Goal: Task Accomplishment & Management: Complete application form

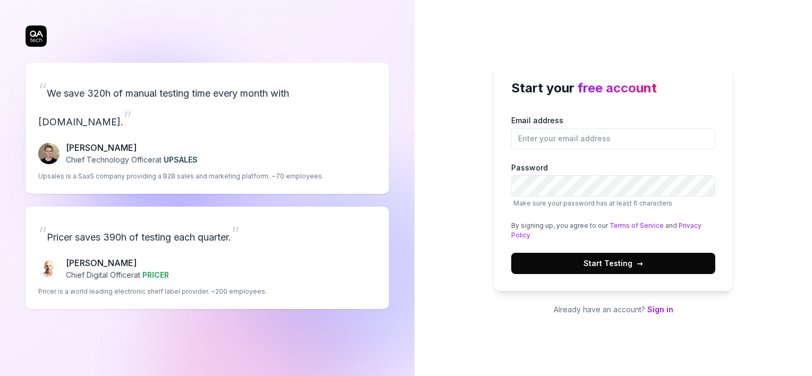
click at [658, 308] on link "Sign in" at bounding box center [660, 309] width 26 height 9
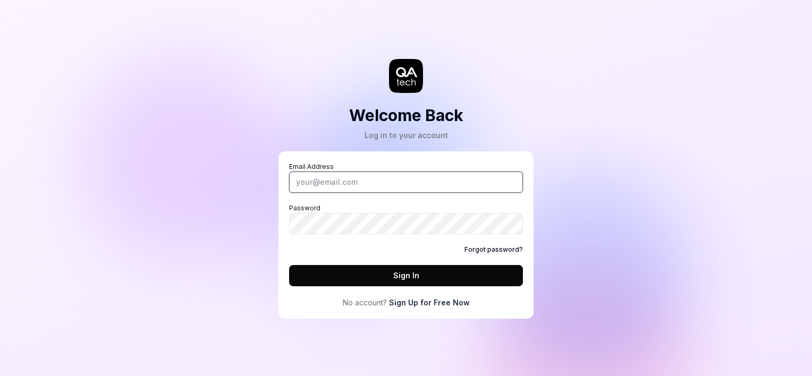
click at [359, 178] on input "Email Address" at bounding box center [406, 182] width 234 height 21
type input "[DOMAIN_NAME][EMAIL_ADDRESS][DOMAIN_NAME]"
click at [414, 301] on link "Sign Up for Free Now" at bounding box center [429, 302] width 81 height 11
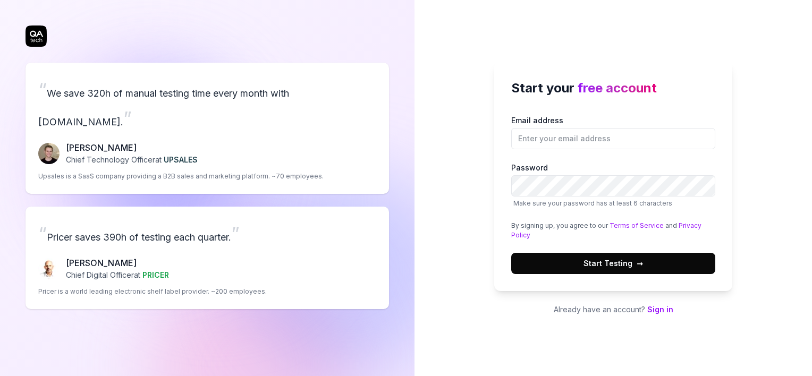
click at [600, 280] on div "Start your free account Email address Password Make sure your password has at l…" at bounding box center [613, 177] width 238 height 230
click at [638, 266] on span "→" at bounding box center [640, 263] width 6 height 11
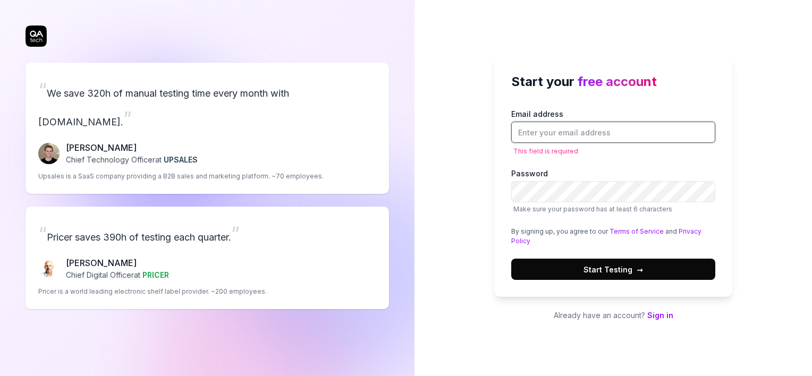
click at [568, 122] on input "Email address" at bounding box center [613, 132] width 204 height 21
type input "[DOMAIN_NAME][EMAIL_ADDRESS][DOMAIN_NAME]"
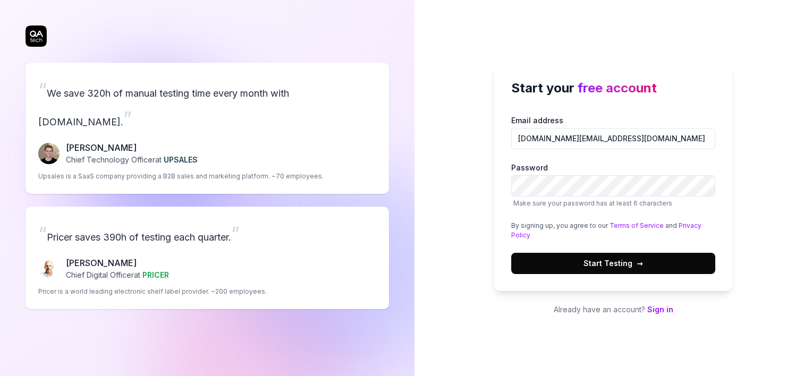
click at [537, 197] on label "Password Make sure your password has at least 6 characters" at bounding box center [613, 185] width 204 height 46
click at [573, 258] on button "Start Testing →" at bounding box center [613, 263] width 204 height 21
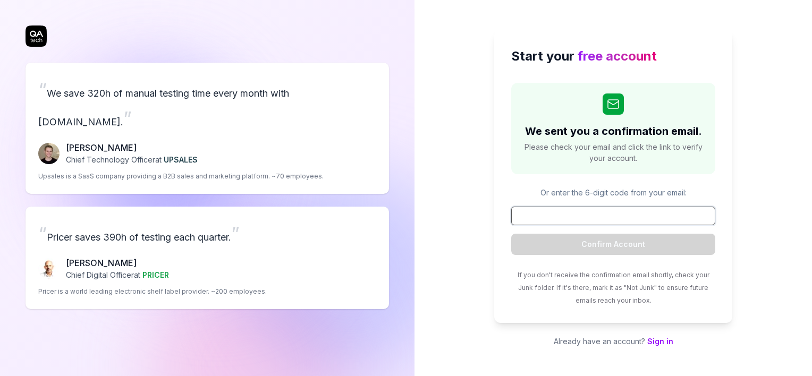
click at [569, 208] on input at bounding box center [613, 216] width 204 height 19
click at [655, 341] on link "Sign in" at bounding box center [660, 341] width 26 height 9
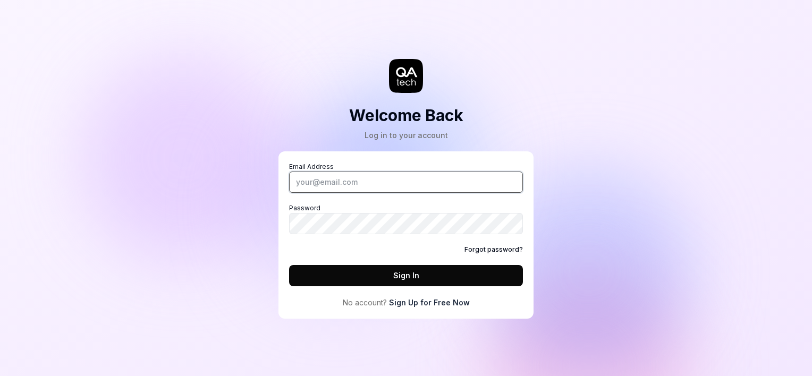
type input "[DOMAIN_NAME][EMAIL_ADDRESS][DOMAIN_NAME]"
click at [376, 285] on button "Sign In" at bounding box center [406, 275] width 234 height 21
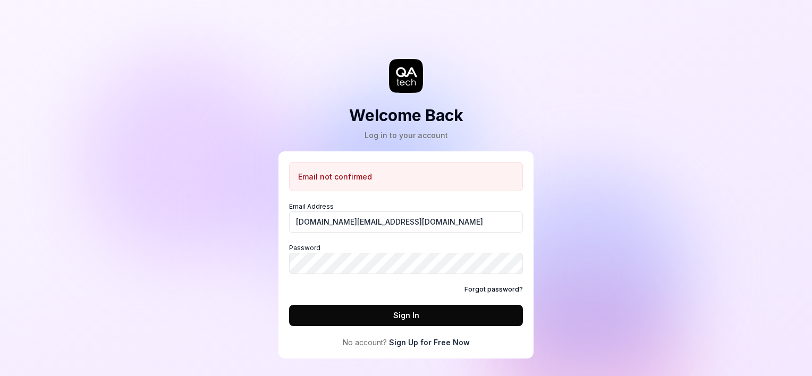
click at [423, 343] on link "Sign Up for Free Now" at bounding box center [429, 342] width 81 height 11
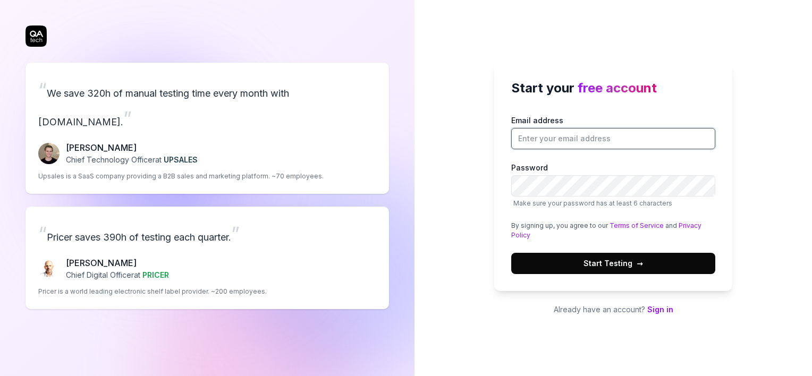
click at [549, 137] on input "Email address" at bounding box center [613, 138] width 204 height 21
type input "[DOMAIN_NAME][EMAIL_ADDRESS][DOMAIN_NAME]"
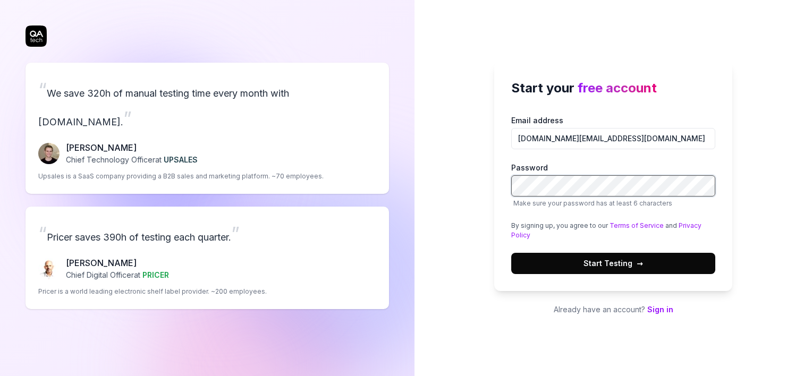
click at [511, 253] on button "Start Testing →" at bounding box center [613, 263] width 204 height 21
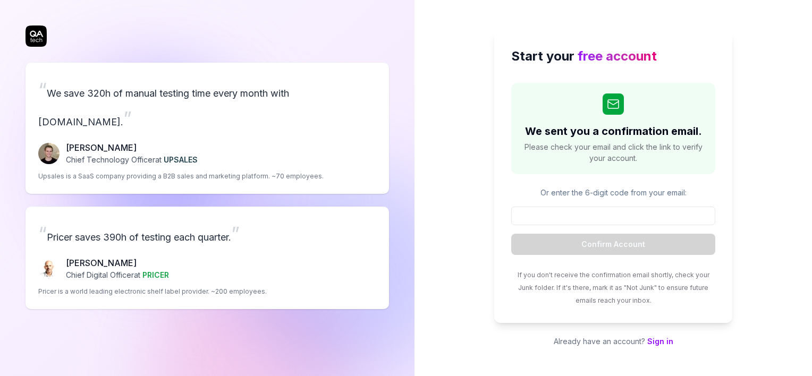
click at [565, 216] on input at bounding box center [613, 216] width 204 height 19
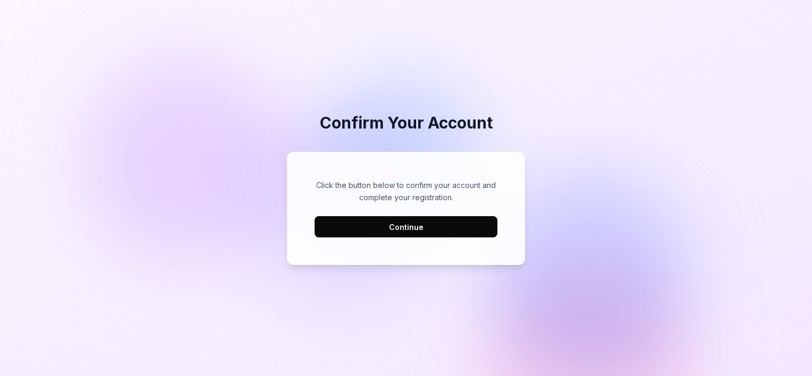
click at [412, 225] on button "Continue" at bounding box center [406, 226] width 183 height 21
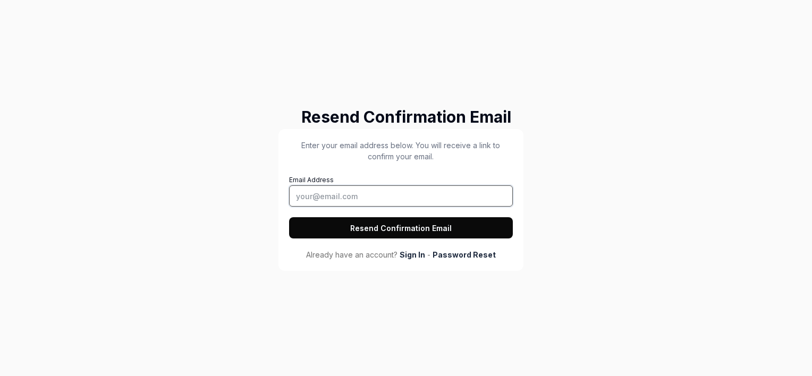
click at [361, 191] on input "Email Address" at bounding box center [401, 196] width 224 height 21
type input "[DOMAIN_NAME][EMAIL_ADDRESS][DOMAIN_NAME]"
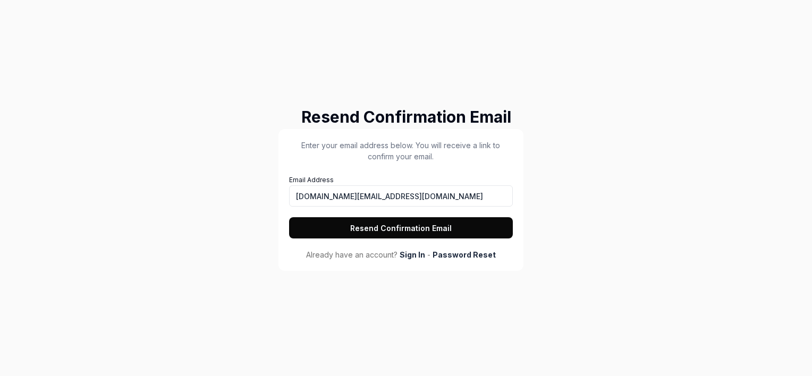
click at [340, 230] on button "Resend Confirmation Email" at bounding box center [401, 227] width 224 height 21
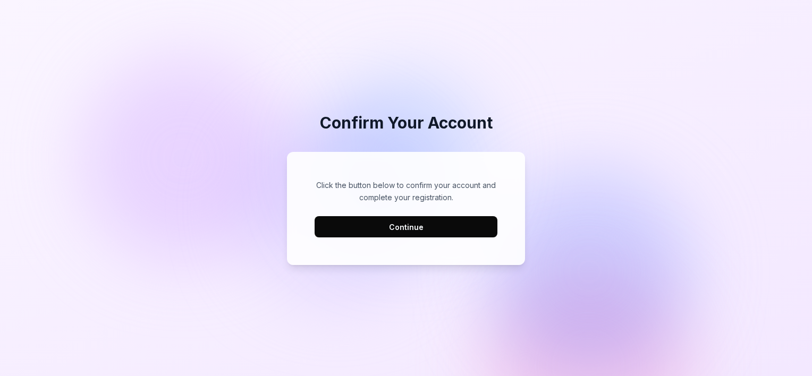
click at [381, 225] on button "Continue" at bounding box center [406, 226] width 183 height 21
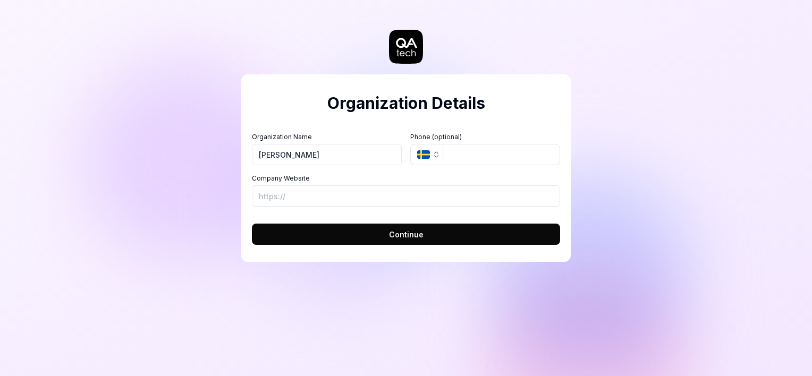
type input "JenVeda"
click at [388, 200] on input "Company Website" at bounding box center [406, 196] width 308 height 21
click at [252, 224] on button "Continue" at bounding box center [406, 234] width 308 height 21
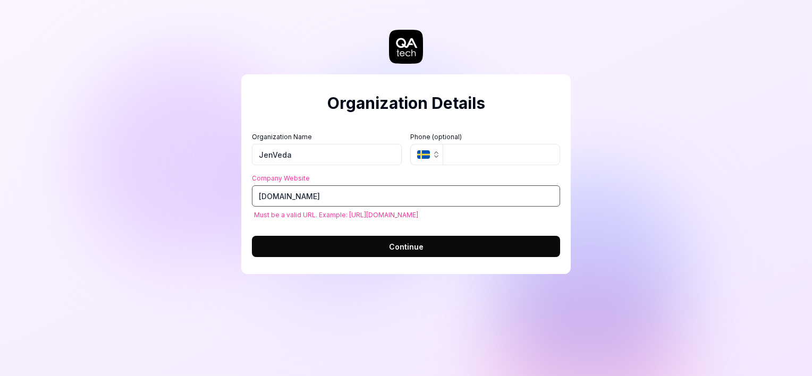
drag, startPoint x: 388, startPoint y: 205, endPoint x: 201, endPoint y: 205, distance: 187.1
click at [201, 205] on div "Organization Details Organization Name JenVeda Organization Logo (Square minimu…" at bounding box center [406, 188] width 812 height 376
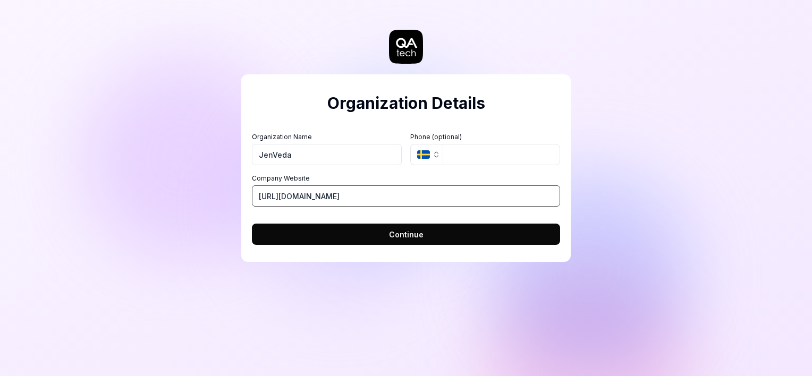
type input "https://jenveda.com"
click at [252, 224] on button "Continue" at bounding box center [406, 234] width 308 height 21
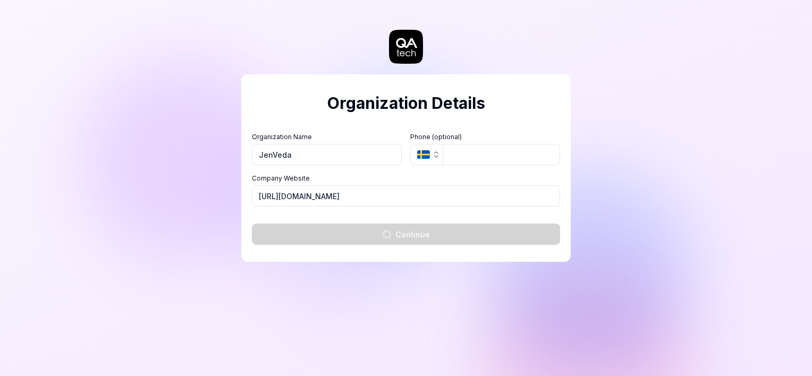
click at [201, 205] on div "Organization Details Organization Name JenVeda Organization Logo (Square minimu…" at bounding box center [406, 188] width 812 height 376
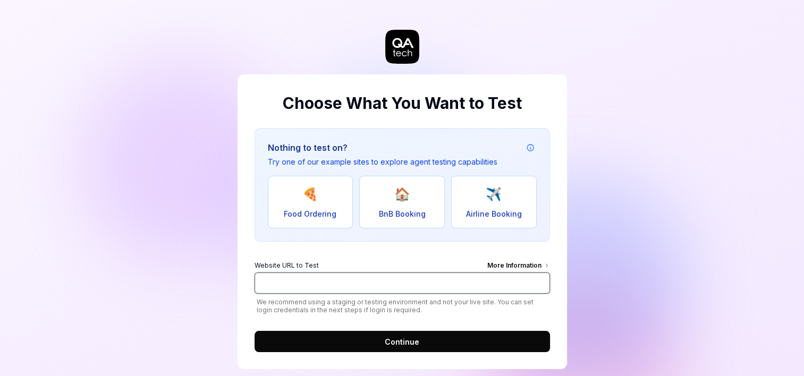
click at [314, 279] on input "Website URL to Test More Information" at bounding box center [403, 283] width 296 height 21
click at [291, 49] on div "Choose What You Want to Test Nothing to test on? Try one of our example sites t…" at bounding box center [403, 205] width 330 height 369
click at [295, 283] on input "Website URL to Test More Information" at bounding box center [403, 283] width 296 height 21
paste input "https://login.jenveda.net/"
type input "https://login.jenveda.net/"
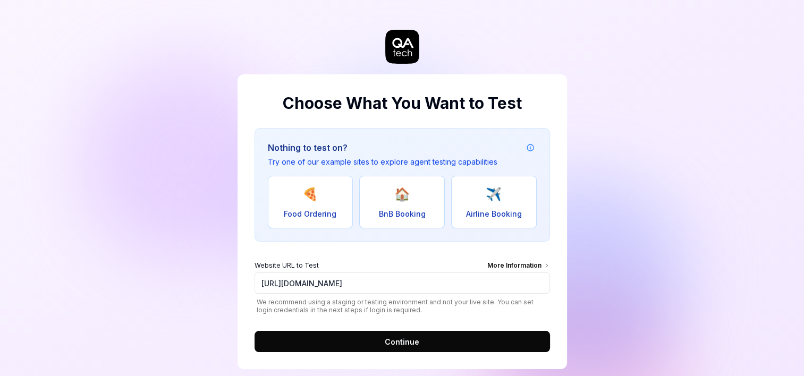
click at [274, 333] on button "Continue" at bounding box center [403, 341] width 296 height 21
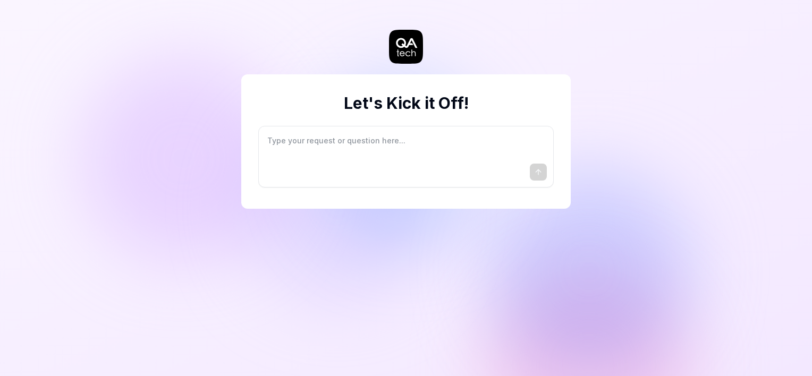
type textarea "*"
type textarea "I"
type textarea "*"
type textarea "I"
type textarea "*"
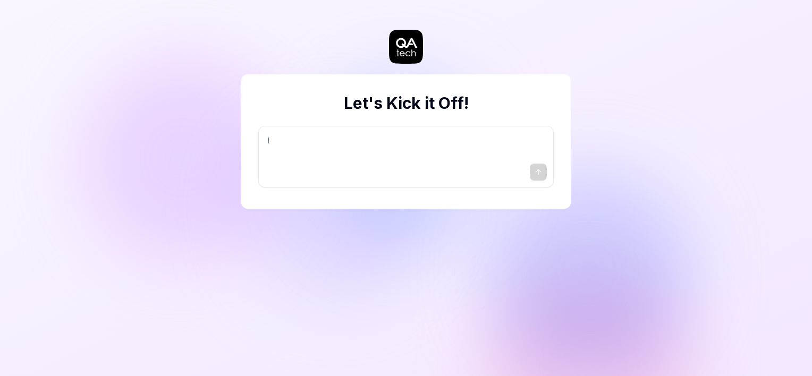
type textarea "I w"
type textarea "*"
type textarea "I wa"
type textarea "*"
type textarea "I wan"
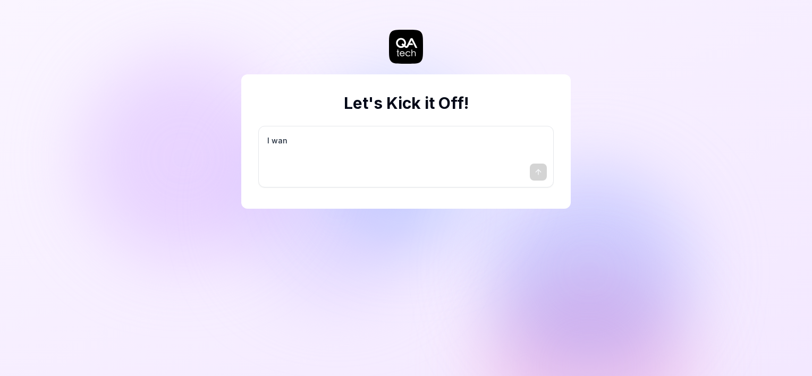
type textarea "*"
type textarea "I want"
type textarea "*"
type textarea "I want"
type textarea "*"
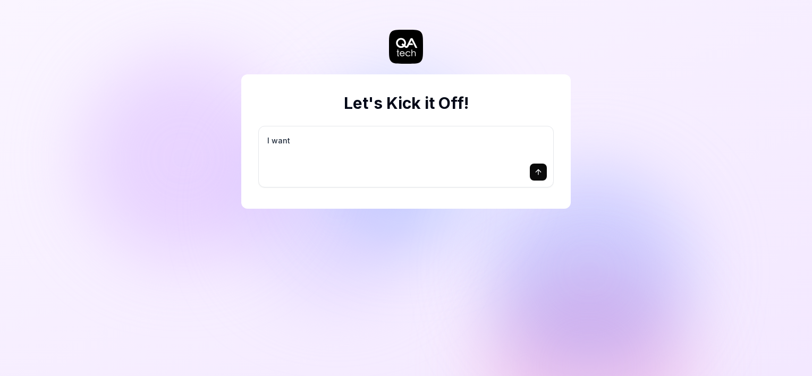
type textarea "I want a"
type textarea "*"
type textarea "I want a"
type textarea "*"
type textarea "I want a g"
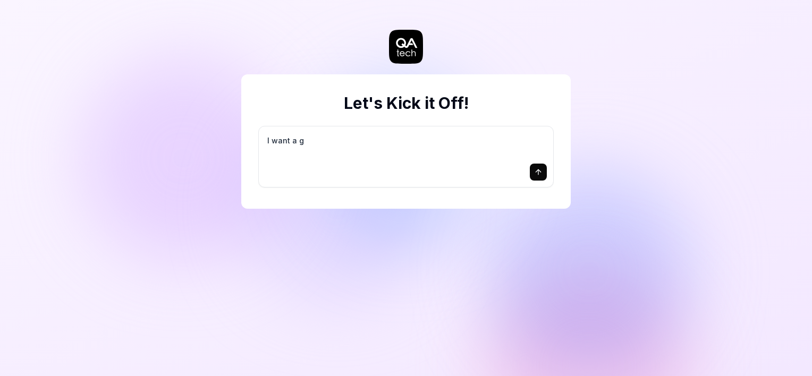
type textarea "*"
type textarea "I want a go"
type textarea "*"
type textarea "I want a goo"
type textarea "*"
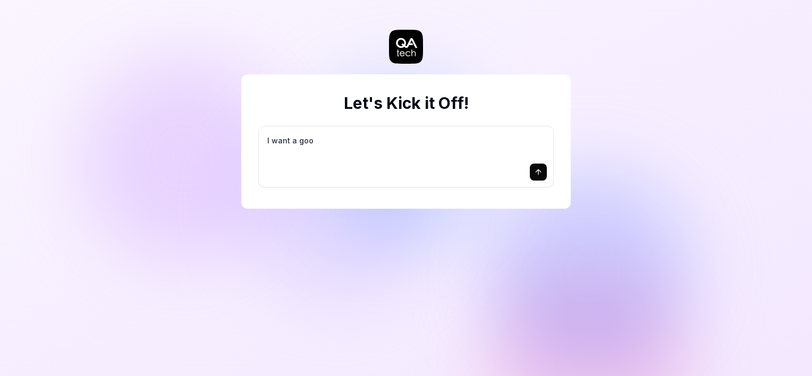
type textarea "I want a good"
type textarea "*"
type textarea "I want a good"
type textarea "*"
type textarea "I want a good t"
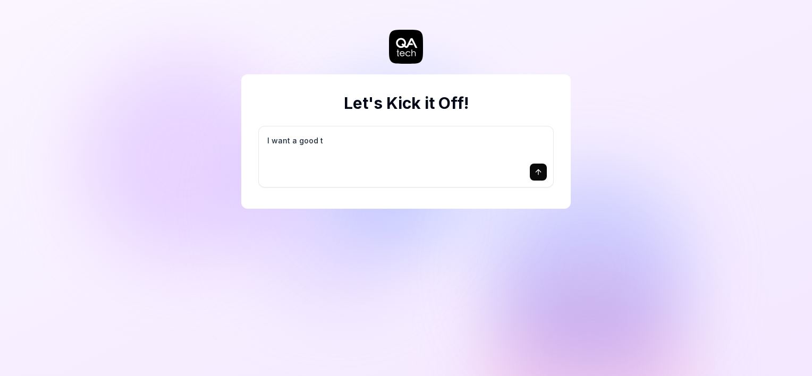
type textarea "*"
type textarea "I want a good te"
type textarea "*"
type textarea "I want a good tes"
type textarea "*"
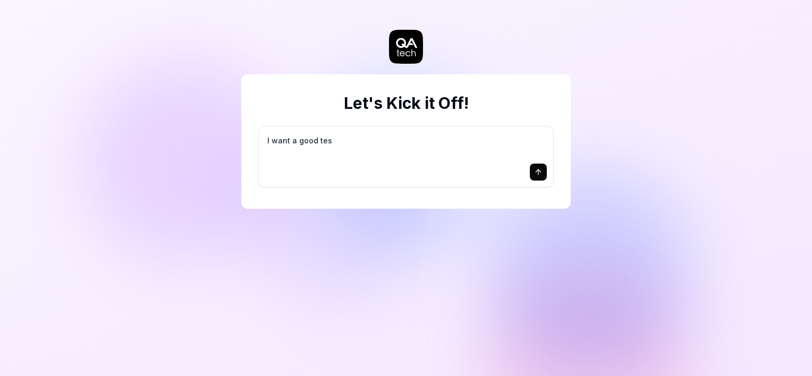
type textarea "I want a good test"
type textarea "*"
type textarea "I want a good test"
type textarea "*"
type textarea "I want a good test s"
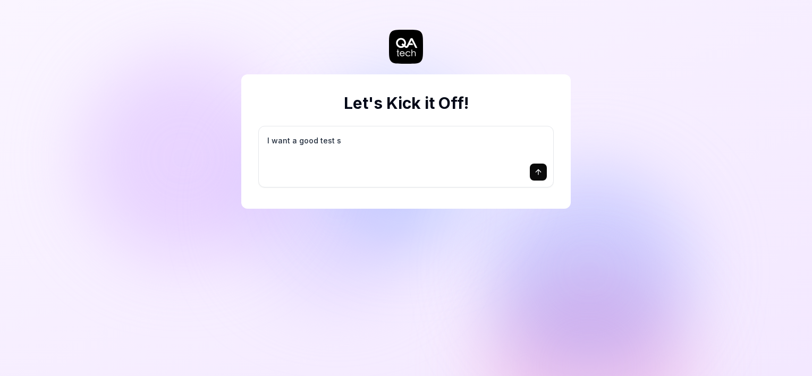
type textarea "*"
type textarea "I want a good test se"
type textarea "*"
type textarea "I want a good test set"
type textarea "*"
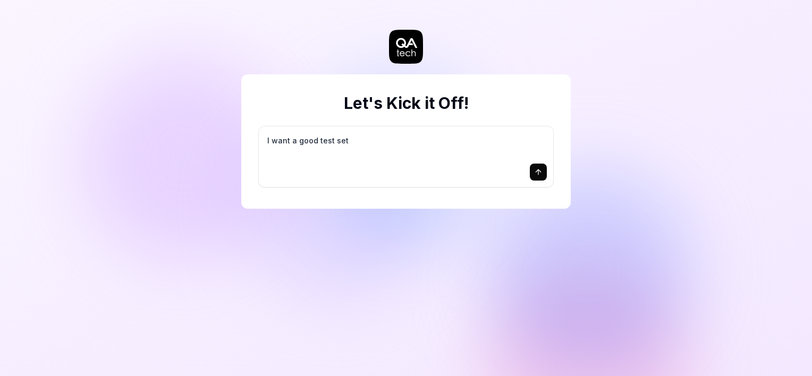
type textarea "I want a good test setu"
type textarea "*"
type textarea "I want a good test setup"
type textarea "*"
type textarea "I want a good test setup"
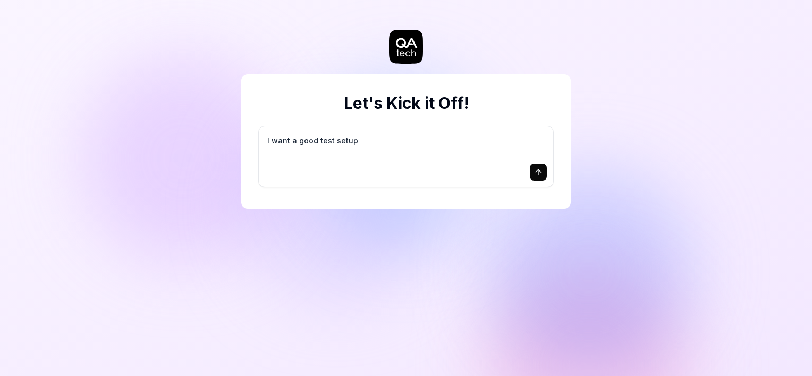
type textarea "*"
type textarea "I want a good test setup f"
type textarea "*"
type textarea "I want a good test setup fo"
type textarea "*"
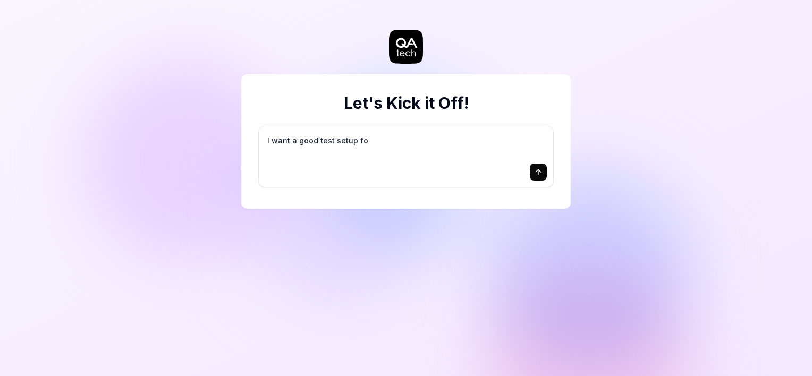
type textarea "I want a good test setup for"
type textarea "*"
type textarea "I want a good test setup for"
type textarea "*"
type textarea "I want a good test setup for m"
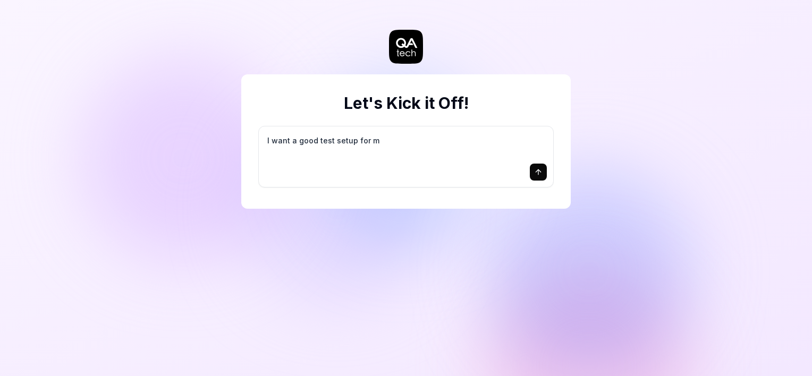
type textarea "*"
type textarea "I want a good test setup for my"
type textarea "*"
type textarea "I want a good test setup for my"
type textarea "*"
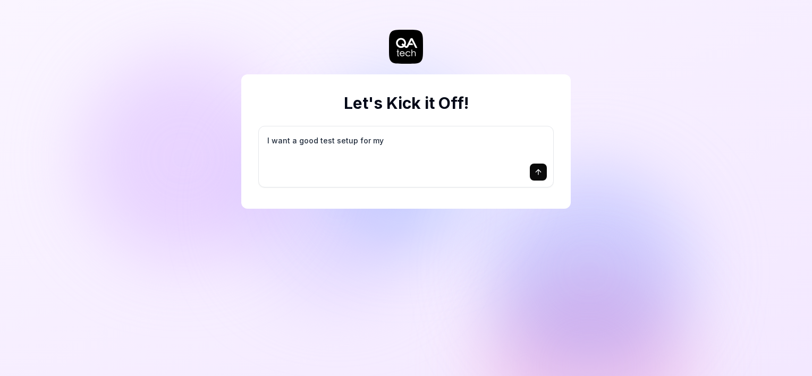
type textarea "I want a good test setup for my s"
type textarea "*"
type textarea "I want a good test setup for my si"
type textarea "*"
type textarea "I want a good test setup for my sit"
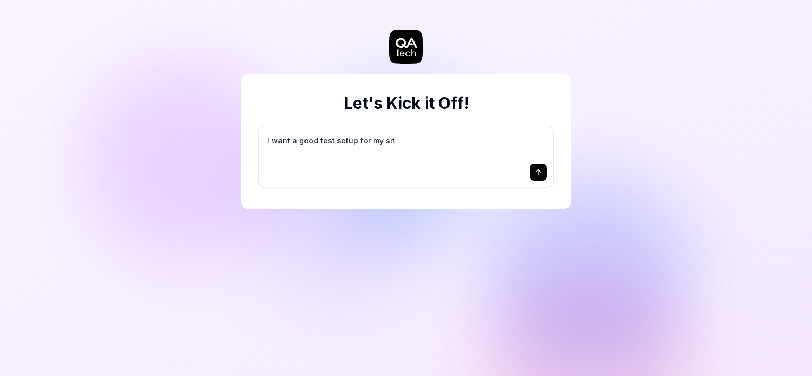
type textarea "*"
type textarea "I want a good test setup for my site"
type textarea "*"
type textarea "I want a good test setup for my site"
type textarea "*"
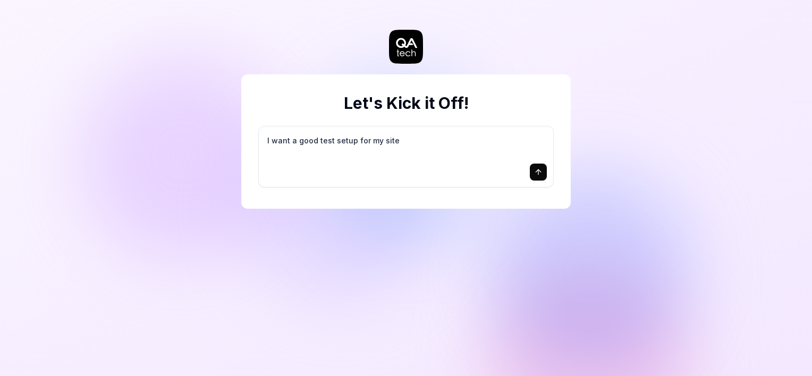
type textarea "I want a good test setup for my site -"
type textarea "*"
type textarea "I want a good test setup for my site -"
type textarea "*"
type textarea "I want a good test setup for my site - h"
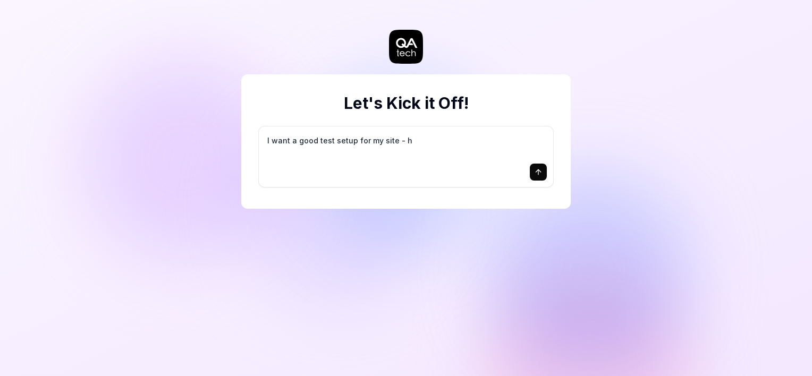
type textarea "*"
type textarea "I want a good test setup for my site - he"
type textarea "*"
type textarea "I want a good test setup for my site - hel"
type textarea "*"
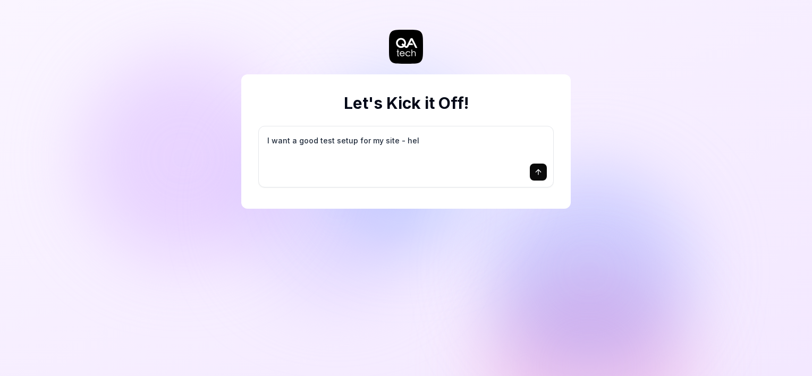
type textarea "I want a good test setup for my site - help"
type textarea "*"
type textarea "I want a good test setup for my site - help"
type textarea "*"
type textarea "I want a good test setup for my site - help m"
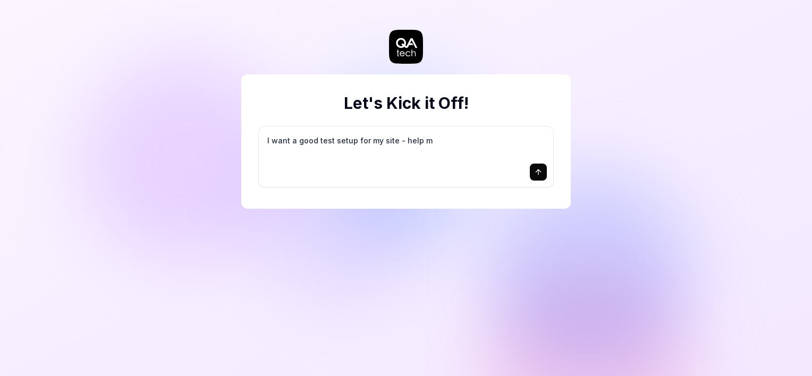
type textarea "*"
type textarea "I want a good test setup for my site - help me"
type textarea "*"
type textarea "I want a good test setup for my site - help me"
type textarea "*"
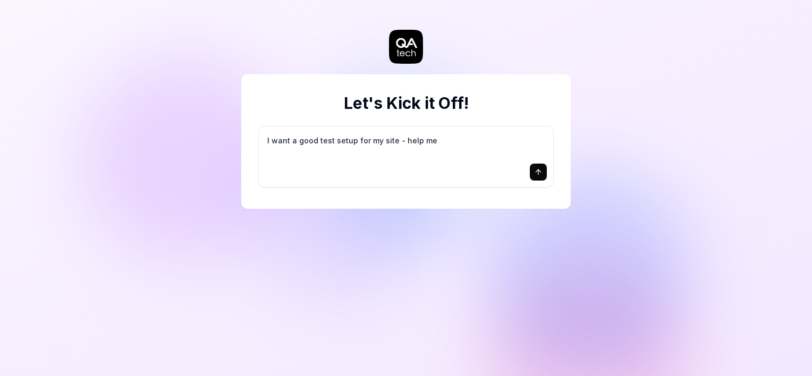
type textarea "I want a good test setup for my site - help me c"
type textarea "*"
type textarea "I want a good test setup for my site - help me cr"
type textarea "*"
type textarea "I want a good test setup for my site - help me cre"
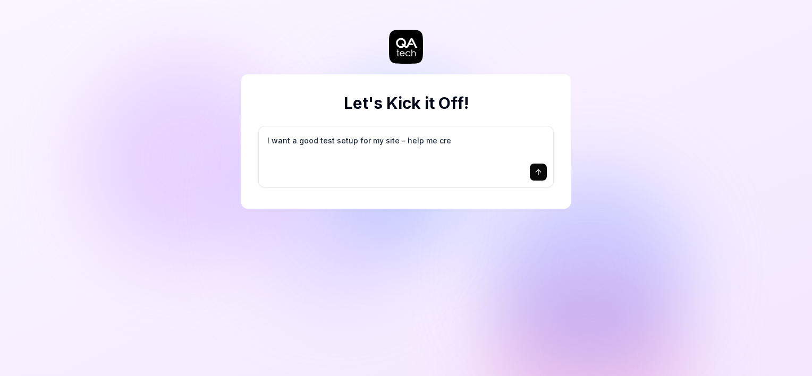
type textarea "*"
type textarea "I want a good test setup for my site - help me crea"
type textarea "*"
type textarea "I want a good test setup for my site - help me creat"
type textarea "*"
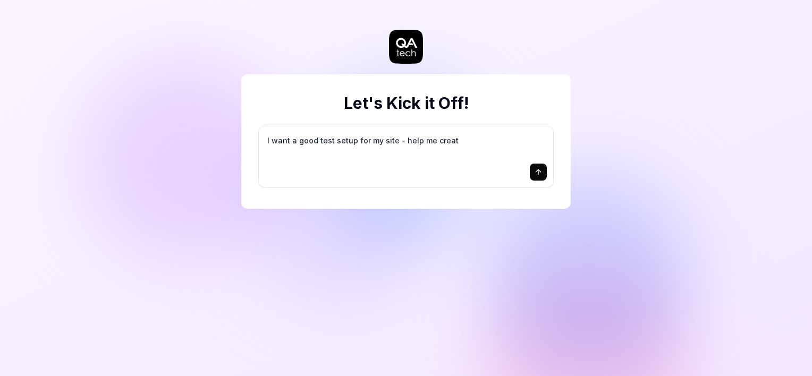
type textarea "I want a good test setup for my site - help me create"
type textarea "*"
type textarea "I want a good test setup for my site - help me create"
type textarea "*"
type textarea "I want a good test setup for my site - help me create t"
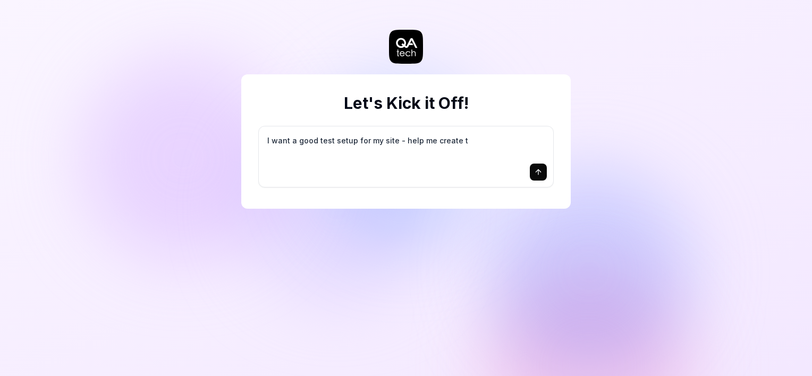
type textarea "*"
type textarea "I want a good test setup for my site - help me create th"
type textarea "*"
type textarea "I want a good test setup for my site - help me create the"
type textarea "*"
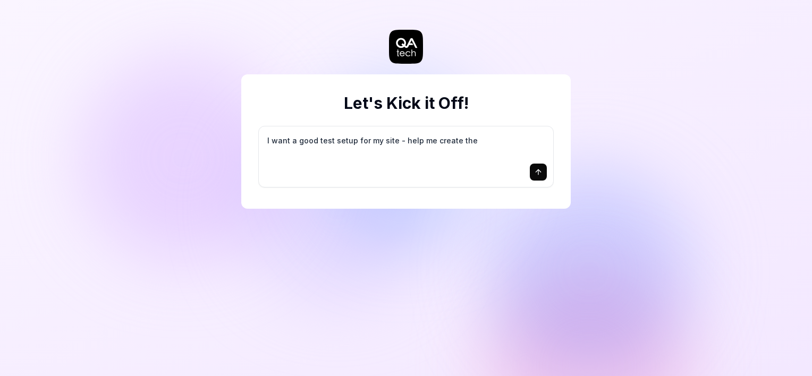
type textarea "I want a good test setup for my site - help me create the"
type textarea "*"
type textarea "I want a good test setup for my site - help me create the f"
type textarea "*"
type textarea "I want a good test setup for my site - help me create the fi"
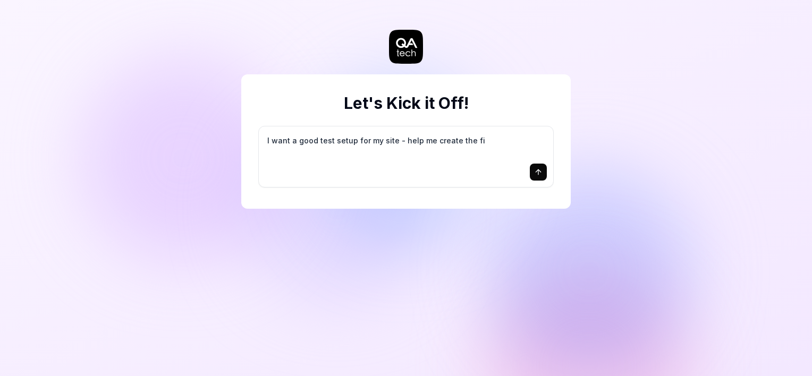
type textarea "*"
type textarea "I want a good test setup for my site - help me create the fir"
type textarea "*"
type textarea "I want a good test setup for my site - help me create the firs"
type textarea "*"
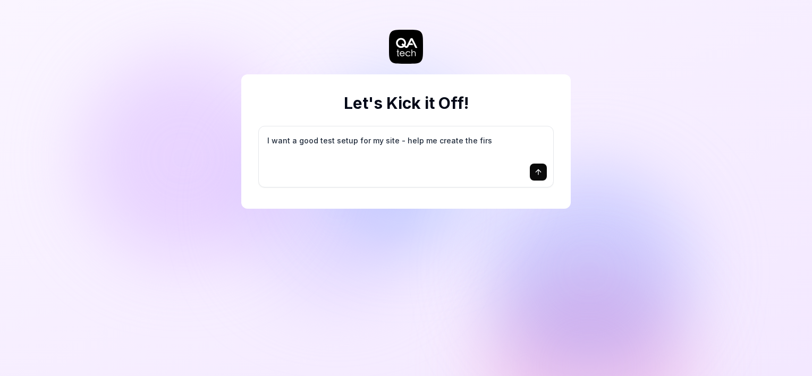
type textarea "I want a good test setup for my site - help me create the first"
type textarea "*"
type textarea "I want a good test setup for my site - help me create the first"
type textarea "*"
type textarea "I want a good test setup for my site - help me create the first 3"
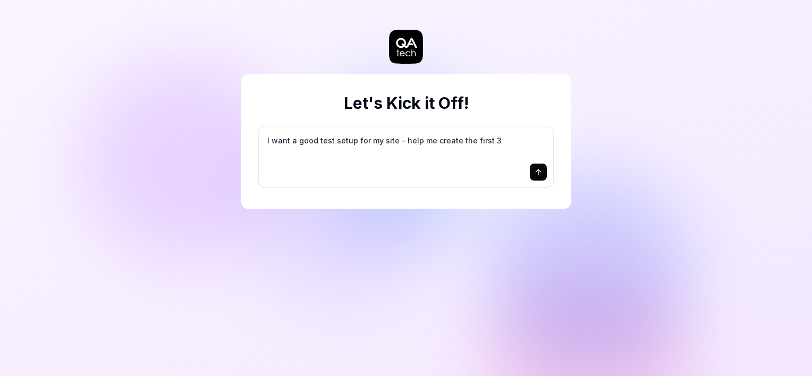
type textarea "*"
type textarea "I want a good test setup for my site - help me create the first 3-"
type textarea "*"
type textarea "I want a good test setup for my site - help me create the first 3-5"
type textarea "*"
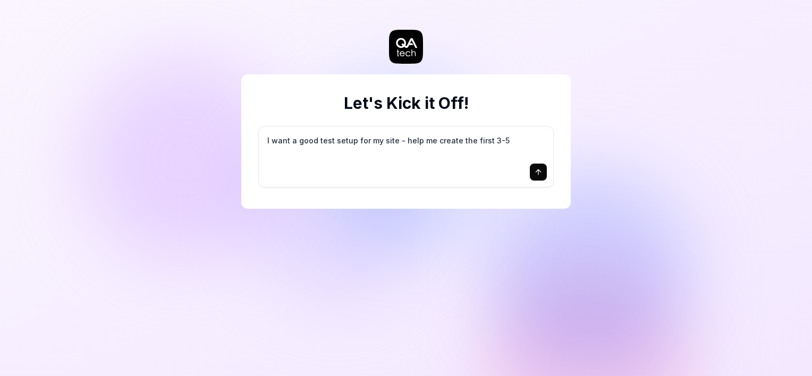
type textarea "I want a good test setup for my site - help me create the first 3-5"
type textarea "*"
type textarea "I want a good test setup for my site - help me create the first 3-5 t"
type textarea "*"
type textarea "I want a good test setup for my site - help me create the first 3-5 te"
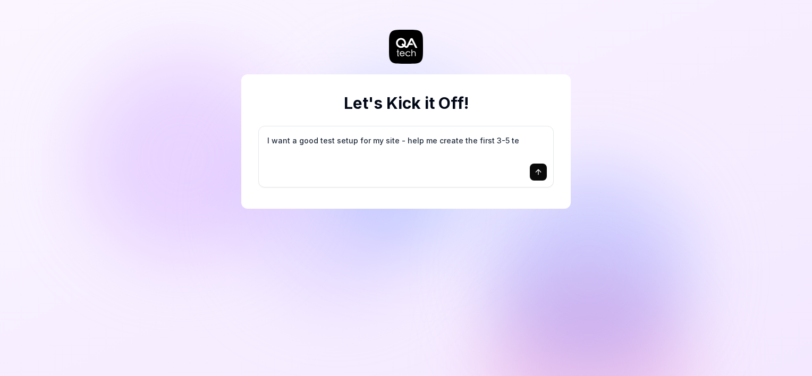
type textarea "*"
type textarea "I want a good test setup for my site - help me create the first 3-5 tes"
type textarea "*"
type textarea "I want a good test setup for my site - help me create the first 3-5 test"
type textarea "*"
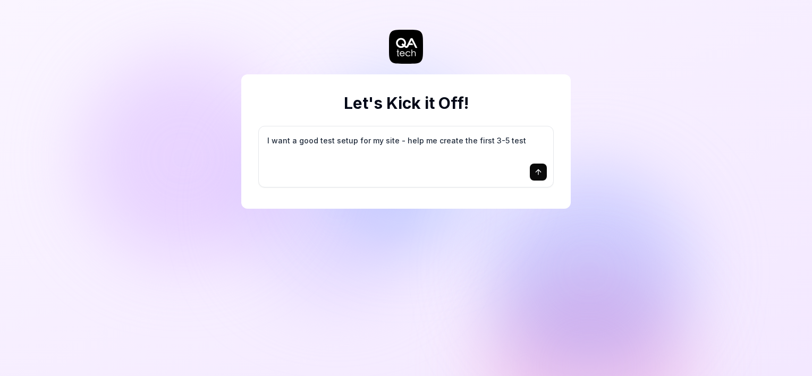
type textarea "I want a good test setup for my site - help me create the first 3-5 test"
type textarea "*"
type textarea "I want a good test setup for my site - help me create the first 3-5 test c"
type textarea "*"
type textarea "I want a good test setup for my site - help me create the first 3-5 test ca"
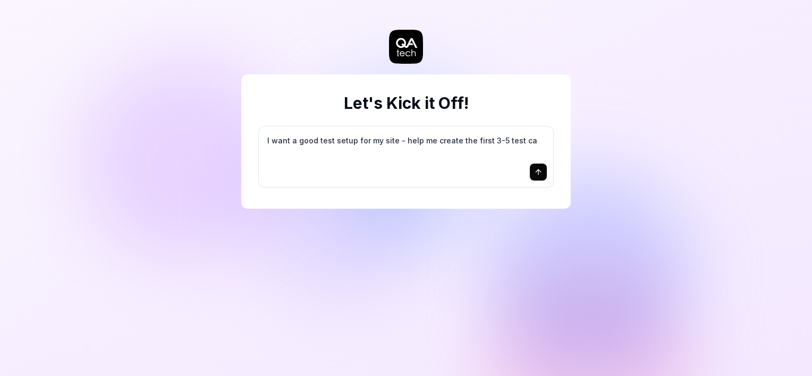
type textarea "*"
type textarea "I want a good test setup for my site - help me create the first 3-5 test cas"
type textarea "*"
type textarea "I want a good test setup for my site - help me create the first 3-5 test case"
type textarea "*"
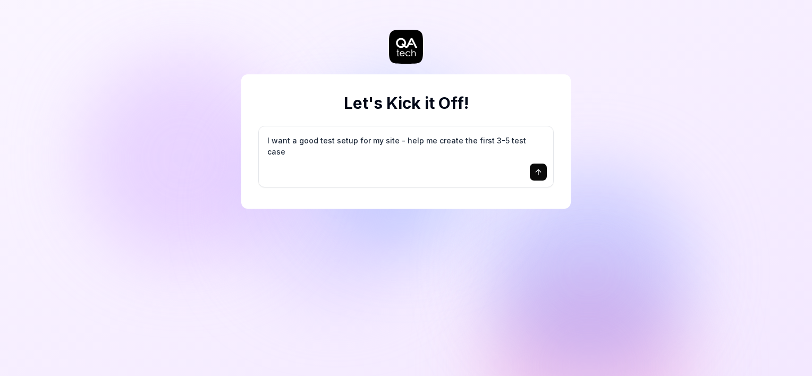
type textarea "I want a good test setup for my site - help me create the first 3-5 test cases"
click at [538, 174] on icon "submit" at bounding box center [538, 172] width 0 height 5
type textarea "*"
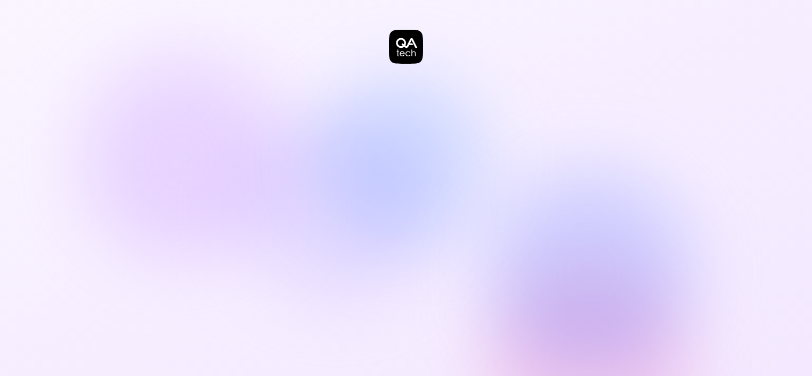
click at [409, 45] on icon at bounding box center [406, 47] width 34 height 34
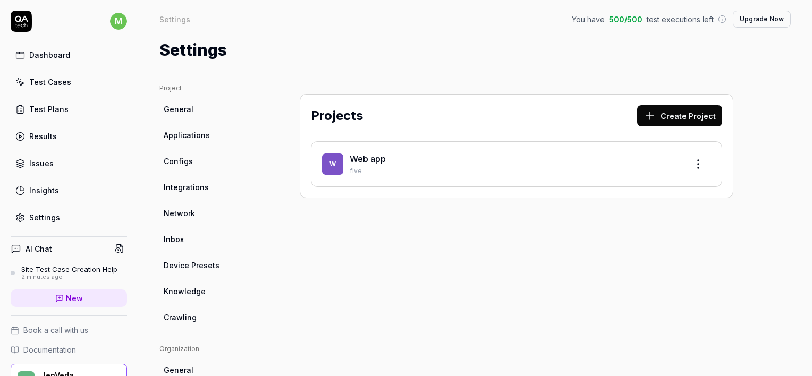
scroll to position [21, 0]
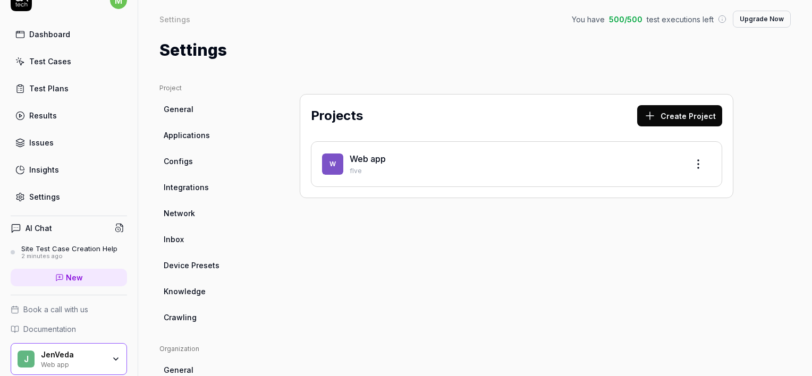
click at [179, 134] on span "Applications" at bounding box center [187, 135] width 46 height 11
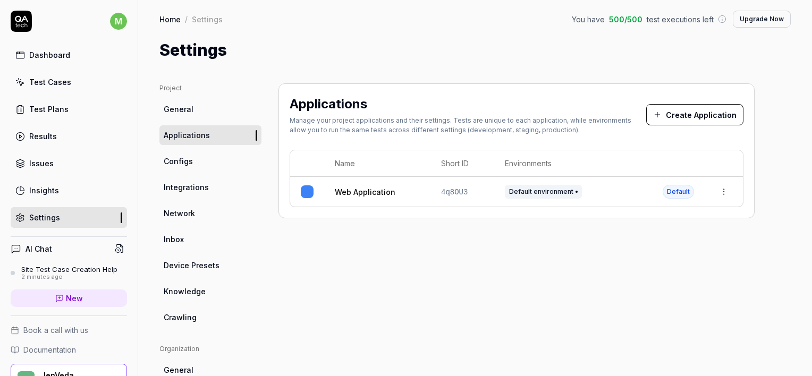
click at [671, 113] on button "Create Application" at bounding box center [694, 114] width 97 height 21
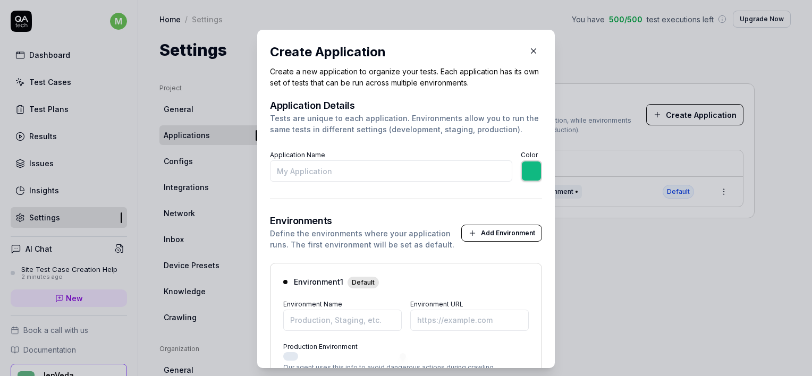
drag, startPoint x: 553, startPoint y: 191, endPoint x: 557, endPoint y: 222, distance: 31.1
click at [557, 222] on div "​ Create Application Create a new application to organize your tests. Each appl…" at bounding box center [406, 199] width 315 height 339
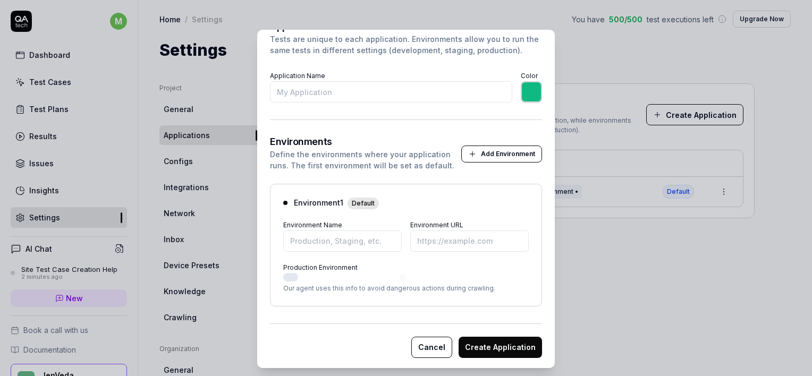
scroll to position [81, 0]
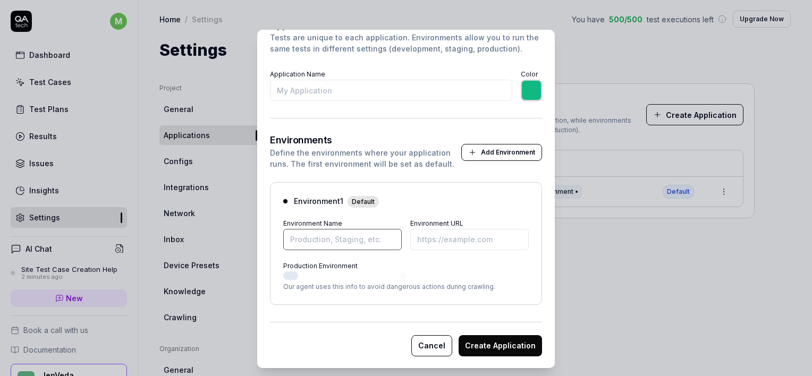
click at [300, 242] on input "Environment Name" at bounding box center [342, 239] width 119 height 21
type input "*******"
type input "s"
type input "*******"
